Goal: Obtain resource: Obtain resource

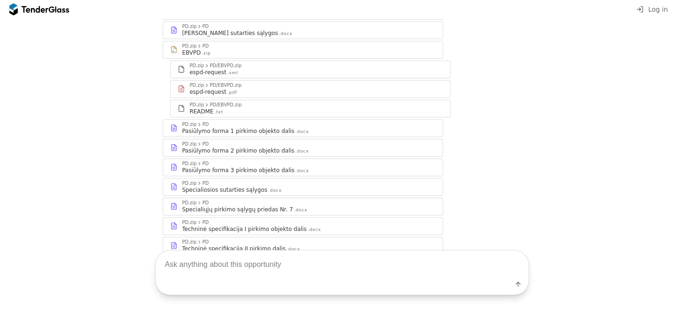
scroll to position [225, 0]
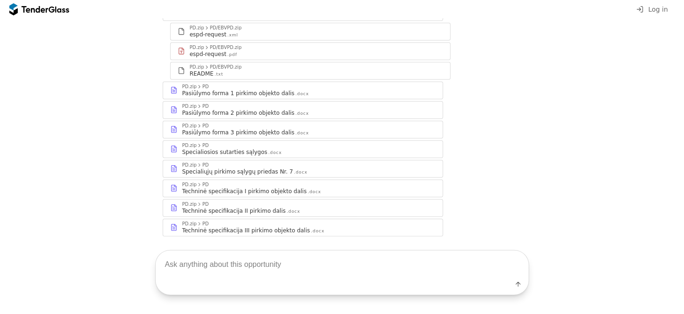
click at [240, 90] on div "Pasiūlymo forma 1 pirkimo objekto dalis" at bounding box center [238, 93] width 113 height 7
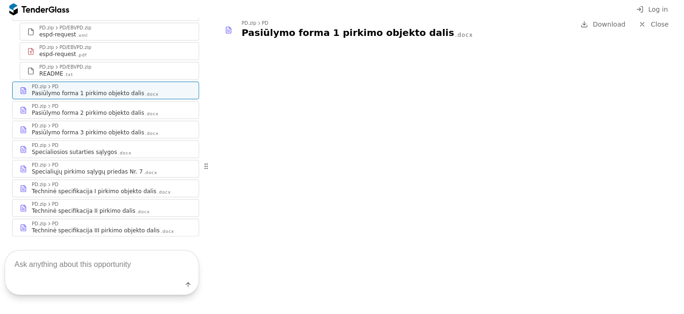
scroll to position [226, 0]
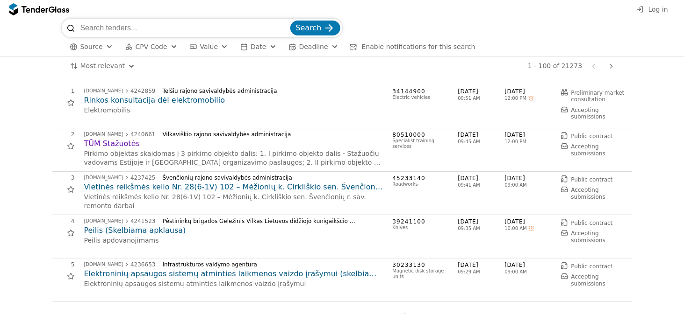
click at [169, 46] on div "button" at bounding box center [174, 47] width 34 height 32
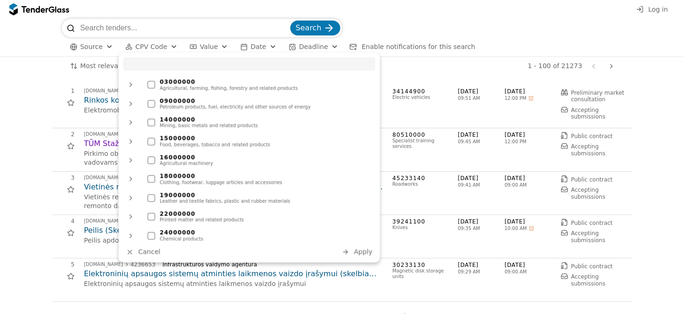
click at [382, 24] on div "Search" at bounding box center [342, 28] width 561 height 19
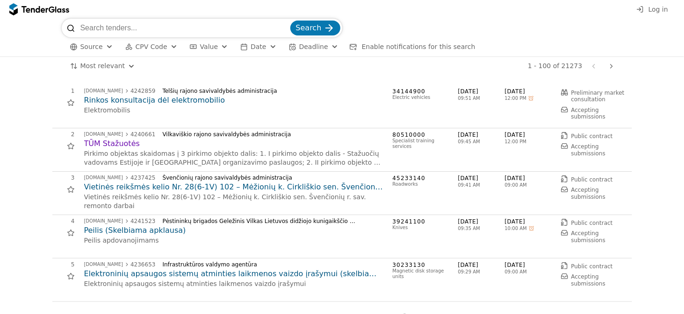
click at [186, 105] on h2 "Rinkos konsultacija dėl elektromobilio" at bounding box center [233, 100] width 299 height 10
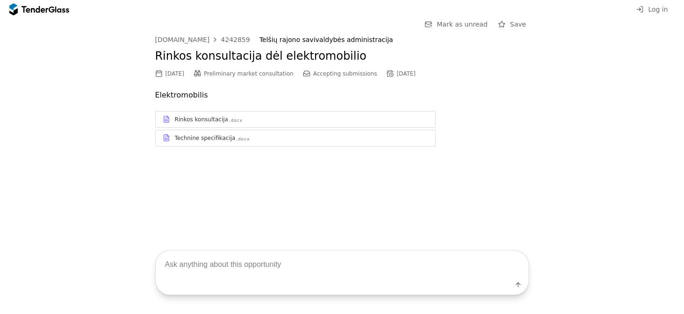
click at [220, 124] on div "Rinkos konsultacija .docx" at bounding box center [295, 120] width 279 height 12
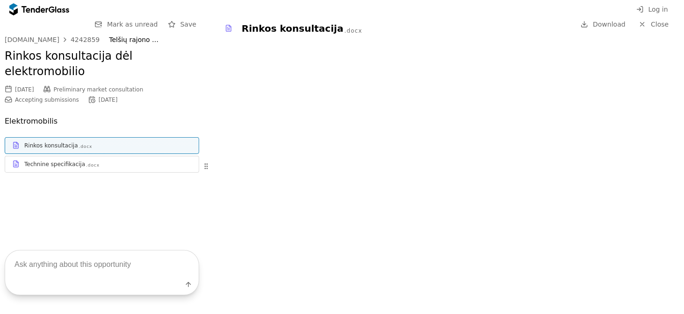
click at [63, 161] on div "Technine specifikacija" at bounding box center [54, 164] width 61 height 7
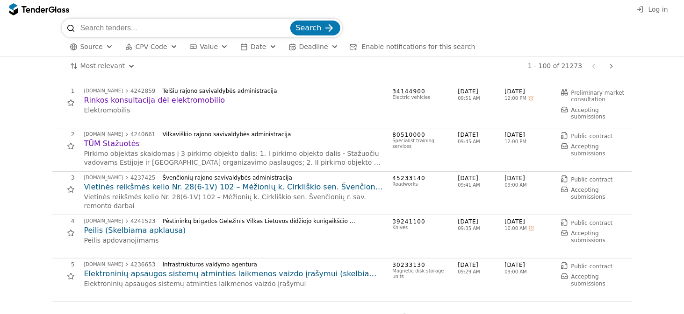
click at [399, 188] on div "45233140 Roadworks" at bounding box center [420, 193] width 56 height 37
click at [310, 189] on h2 "Vietinės reikšmės kelio Nr. 28(6-1V) 102 – Mėžionių k. Cirkliškio sen. Švenčion…" at bounding box center [233, 187] width 299 height 10
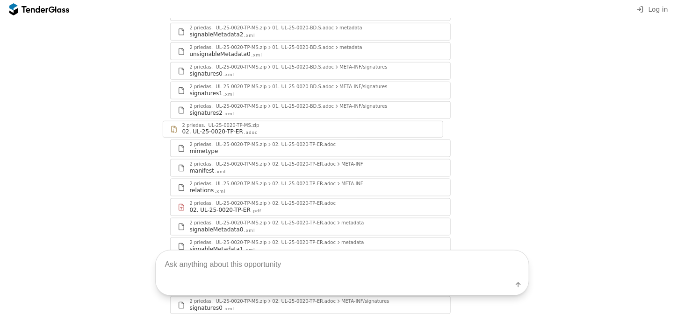
scroll to position [727, 0]
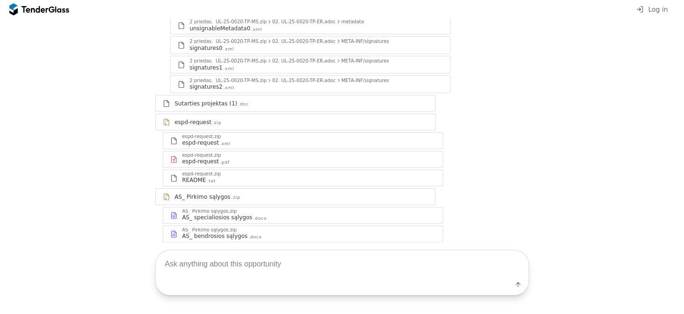
click at [223, 214] on div "AS_ specialiosios sąlygos" at bounding box center [217, 217] width 70 height 7
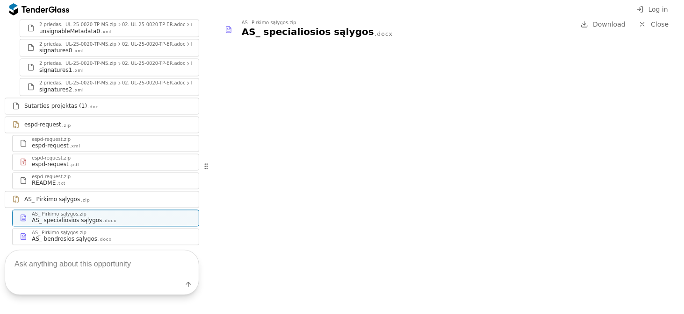
click at [40, 8] on div at bounding box center [34, 9] width 26 height 6
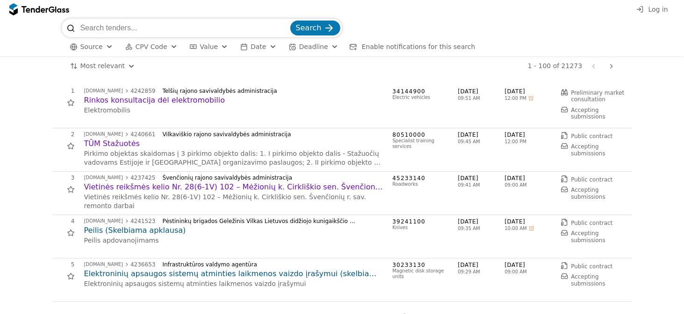
click at [162, 47] on button "CPV Code" at bounding box center [151, 47] width 60 height 12
click at [393, 24] on div "Search" at bounding box center [342, 28] width 561 height 19
click at [149, 47] on span "CPV Code" at bounding box center [151, 46] width 32 height 7
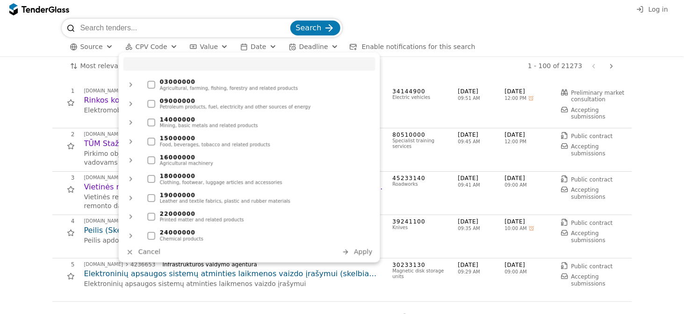
click at [446, 21] on div "Search" at bounding box center [342, 28] width 561 height 19
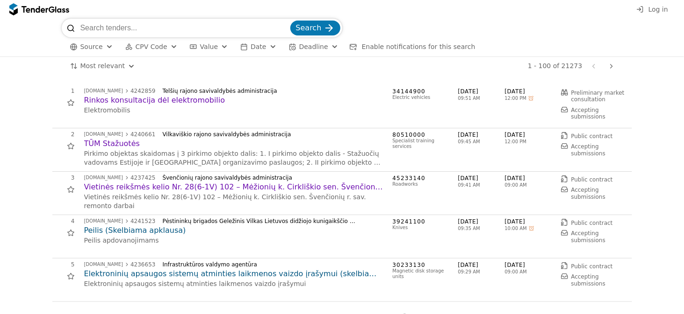
click at [30, 6] on div at bounding box center [34, 9] width 26 height 6
click at [157, 47] on span "CPV Code" at bounding box center [151, 46] width 32 height 7
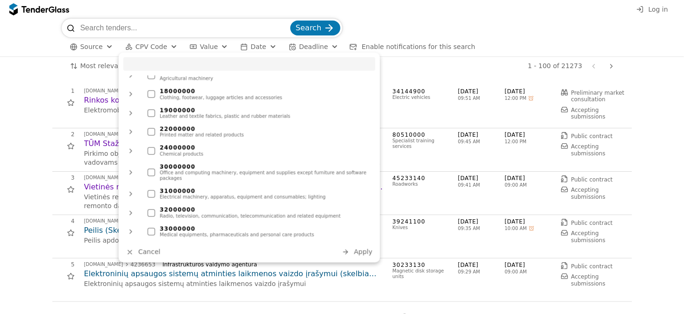
scroll to position [74, 0]
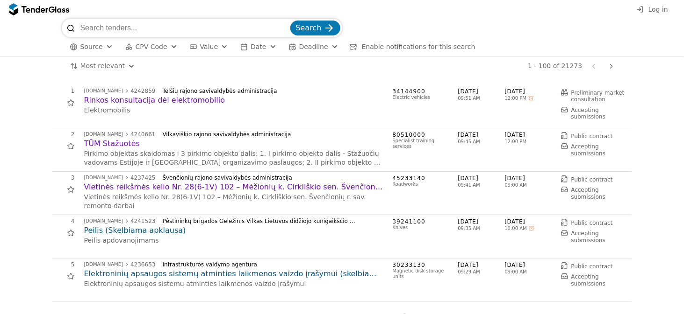
click at [57, 74] on div "Most relevant Save this search 1 - 100 of 21273 Previous page Next page" at bounding box center [342, 66] width 674 height 19
